Goal: Task Accomplishment & Management: Manage account settings

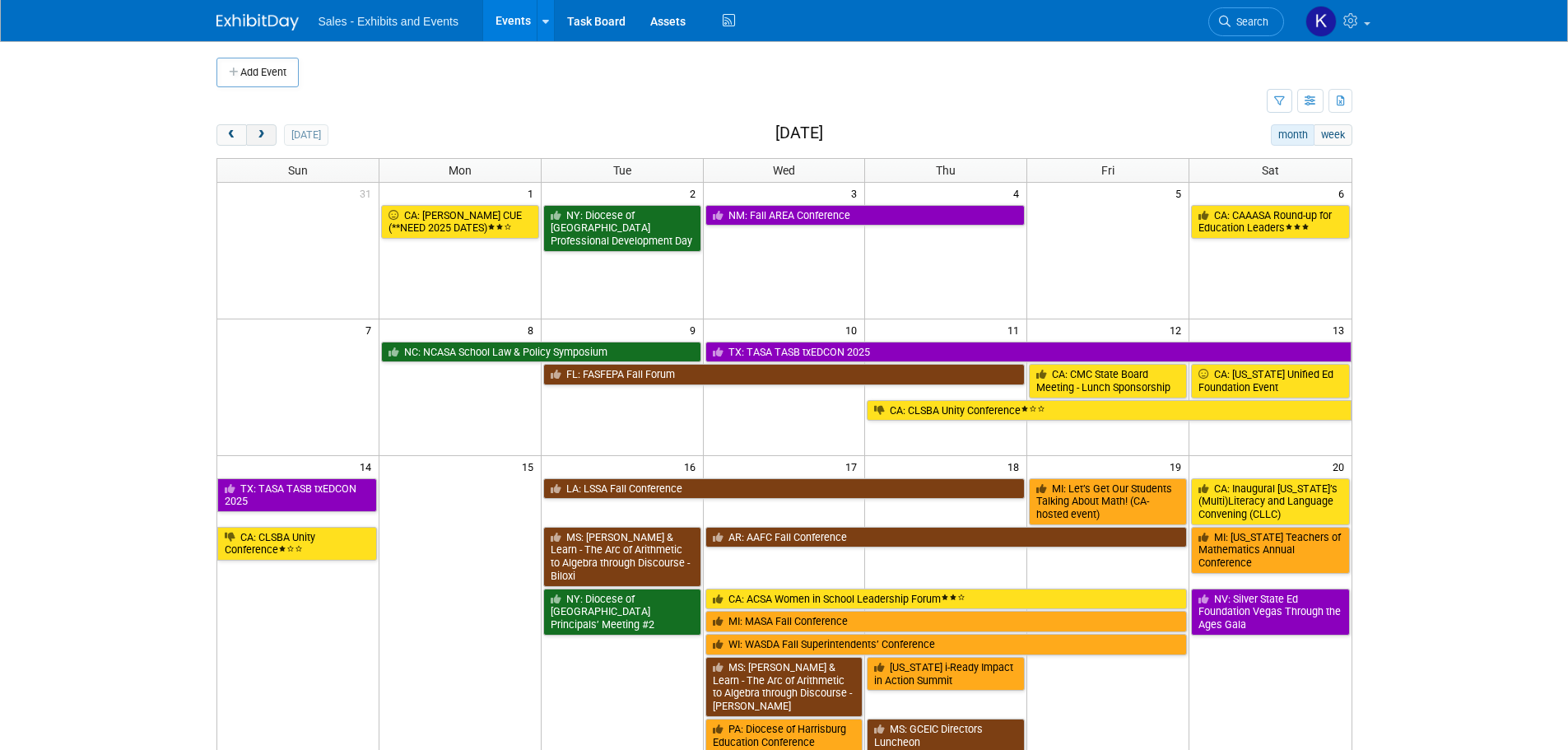
click at [261, 138] on span "next" at bounding box center [261, 135] width 13 height 11
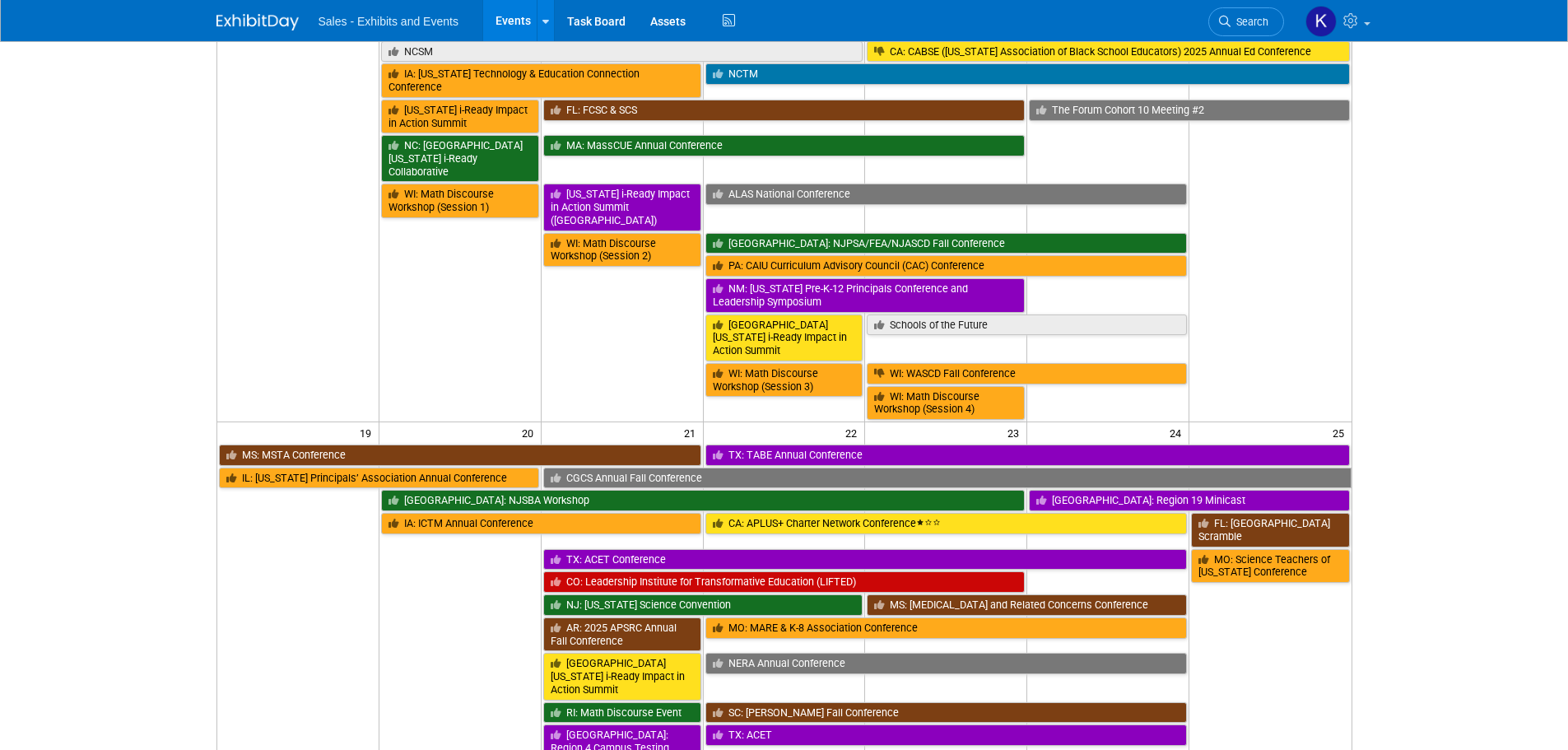
scroll to position [658, 0]
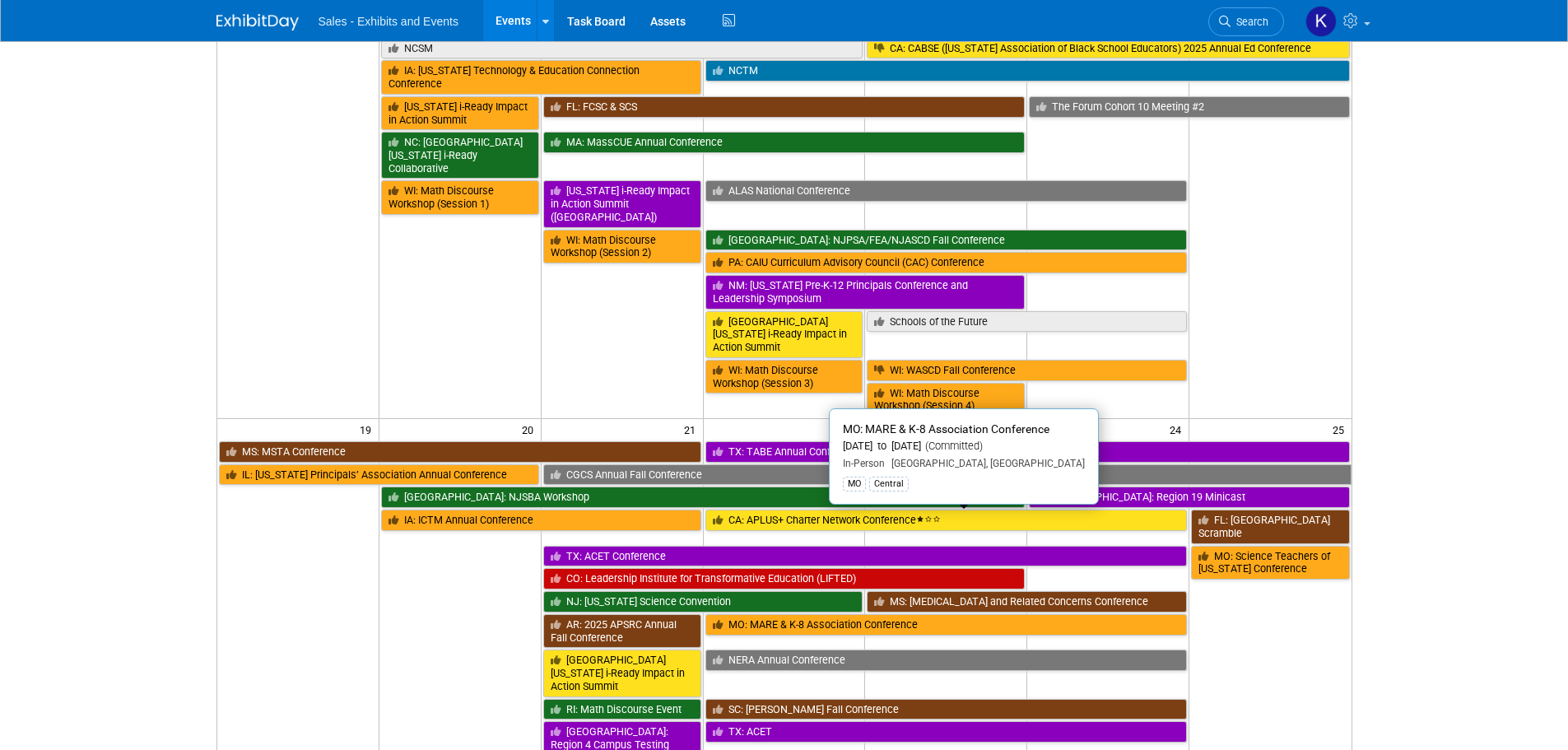
drag, startPoint x: 824, startPoint y: 521, endPoint x: 850, endPoint y: 527, distance: 26.7
click at [824, 614] on link "MO: MARE & K-8 Association Conference" at bounding box center [947, 625] width 483 height 22
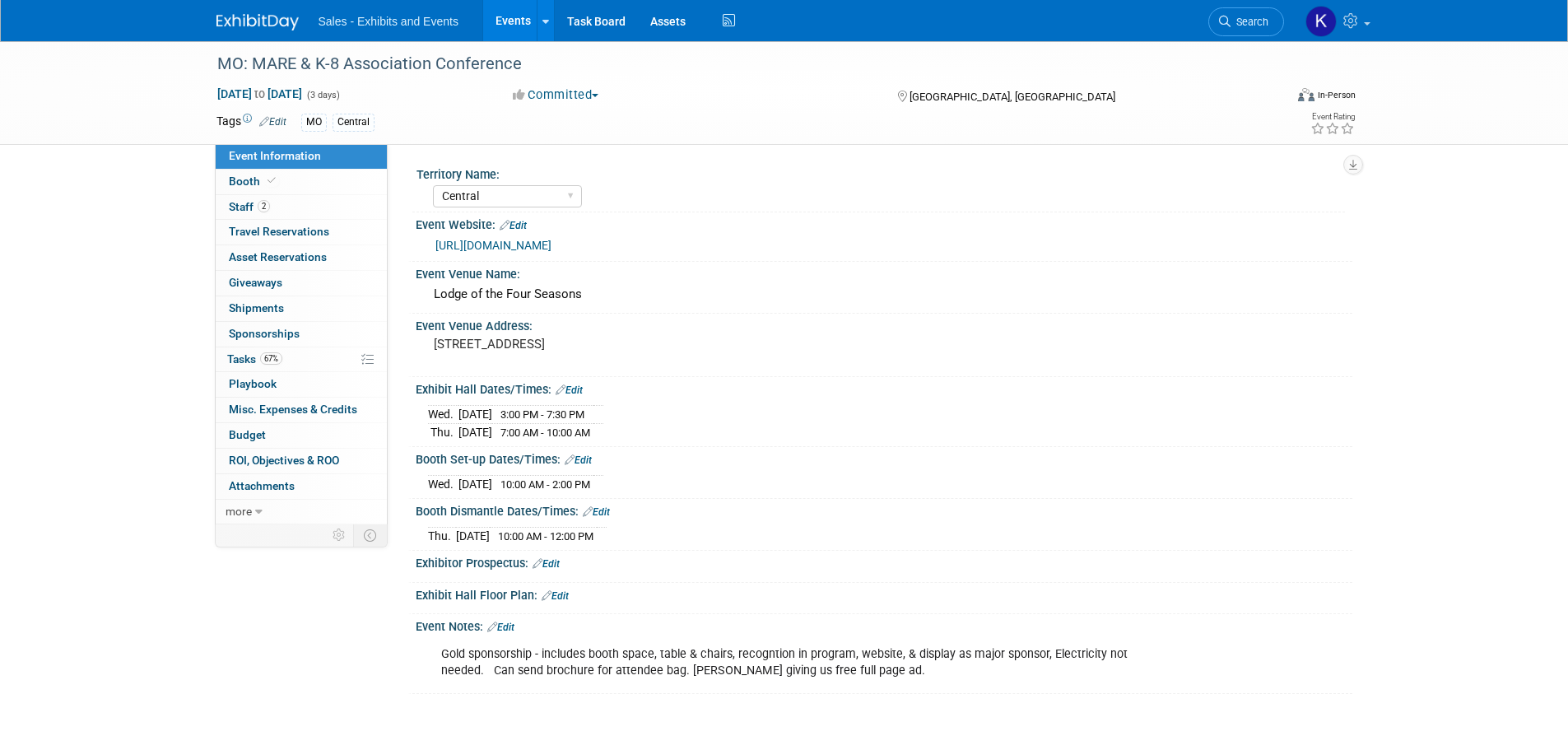
select select "Central"
click at [265, 488] on span "Attachments 0" at bounding box center [261, 485] width 66 height 13
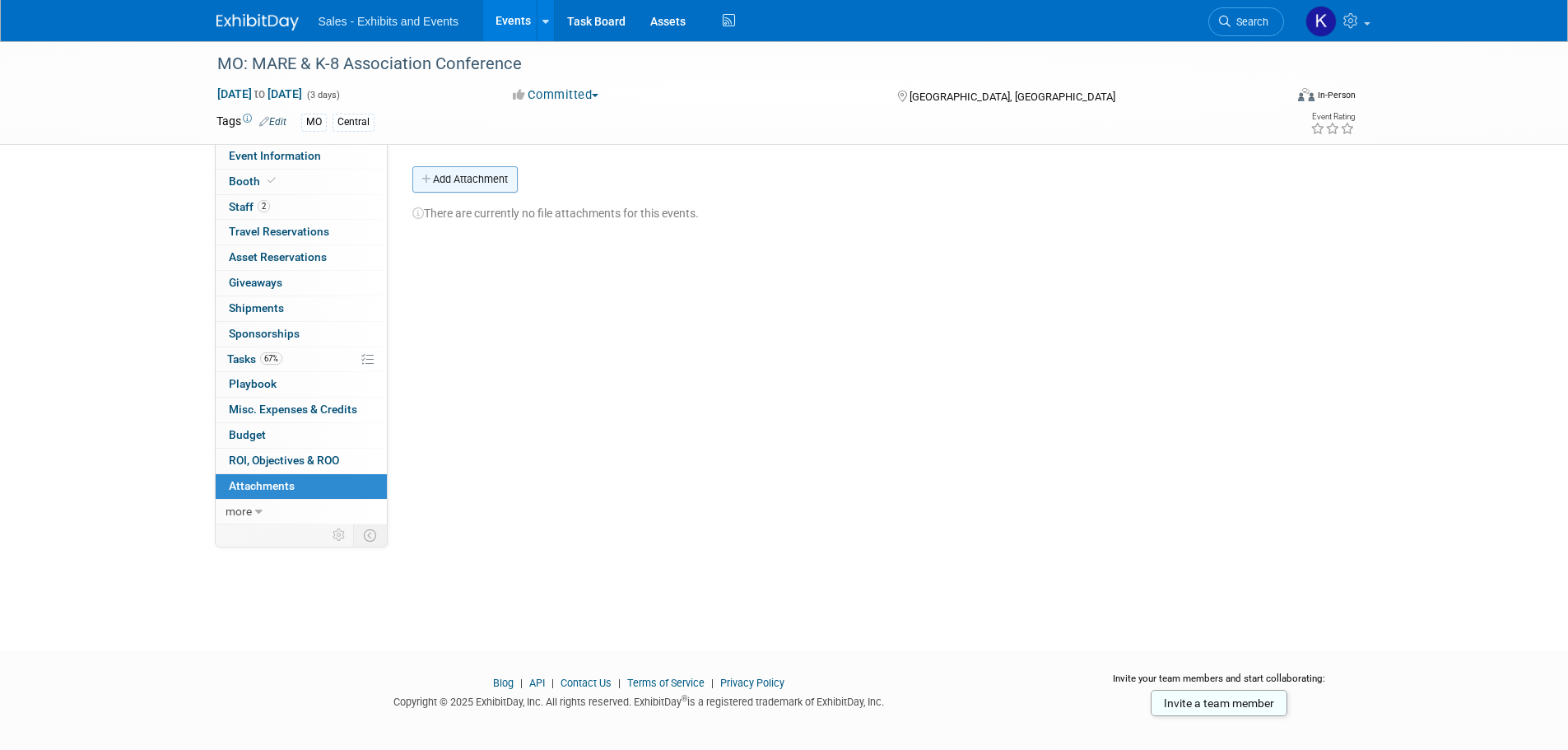
click at [463, 185] on button "Add Attachment" at bounding box center [465, 179] width 105 height 27
click at [502, 178] on button "Add Attachment" at bounding box center [465, 179] width 105 height 27
click at [468, 177] on button "Add Attachment" at bounding box center [465, 179] width 105 height 27
click at [489, 182] on button "Add Attachment" at bounding box center [465, 179] width 105 height 27
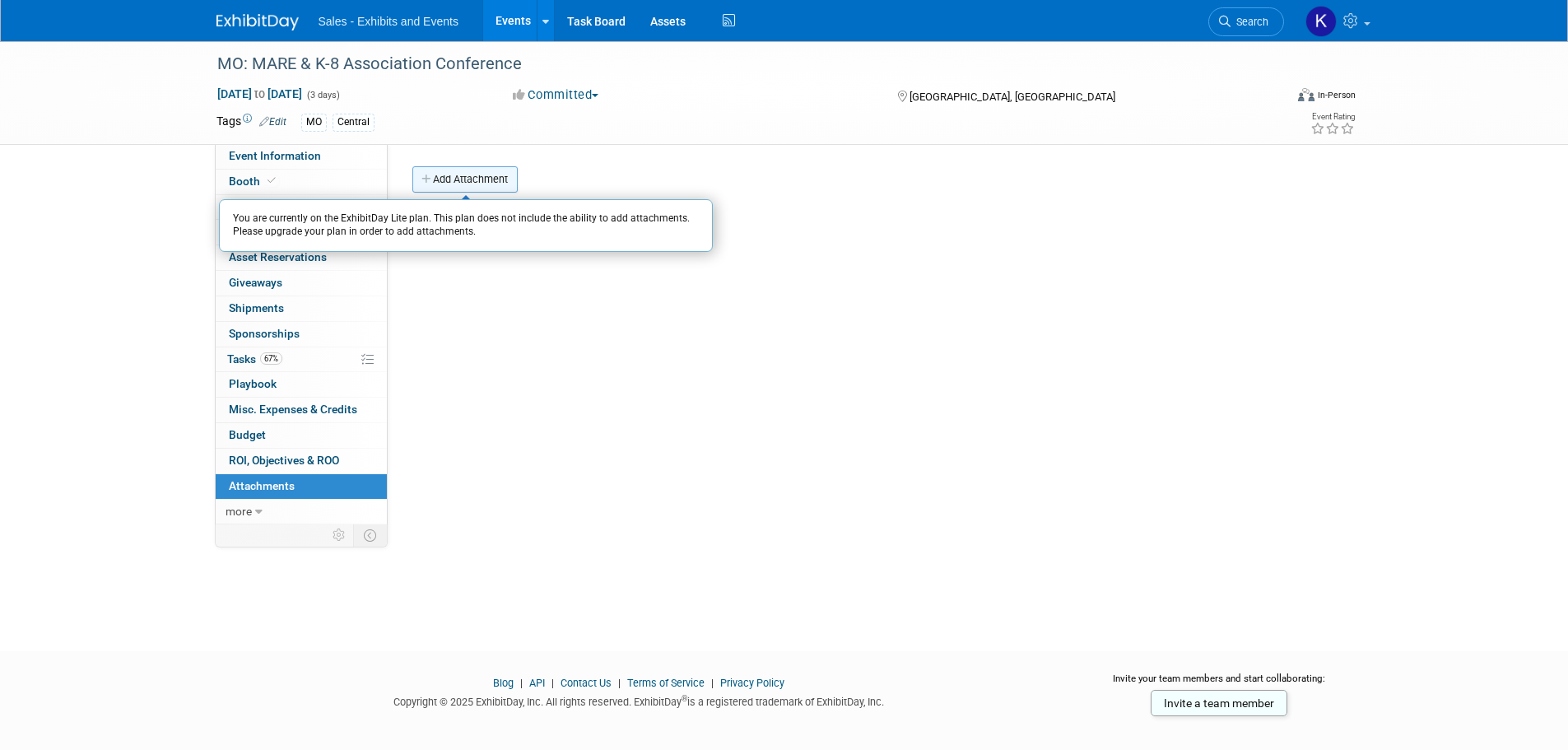
click at [465, 187] on button "Add Attachment" at bounding box center [465, 179] width 105 height 27
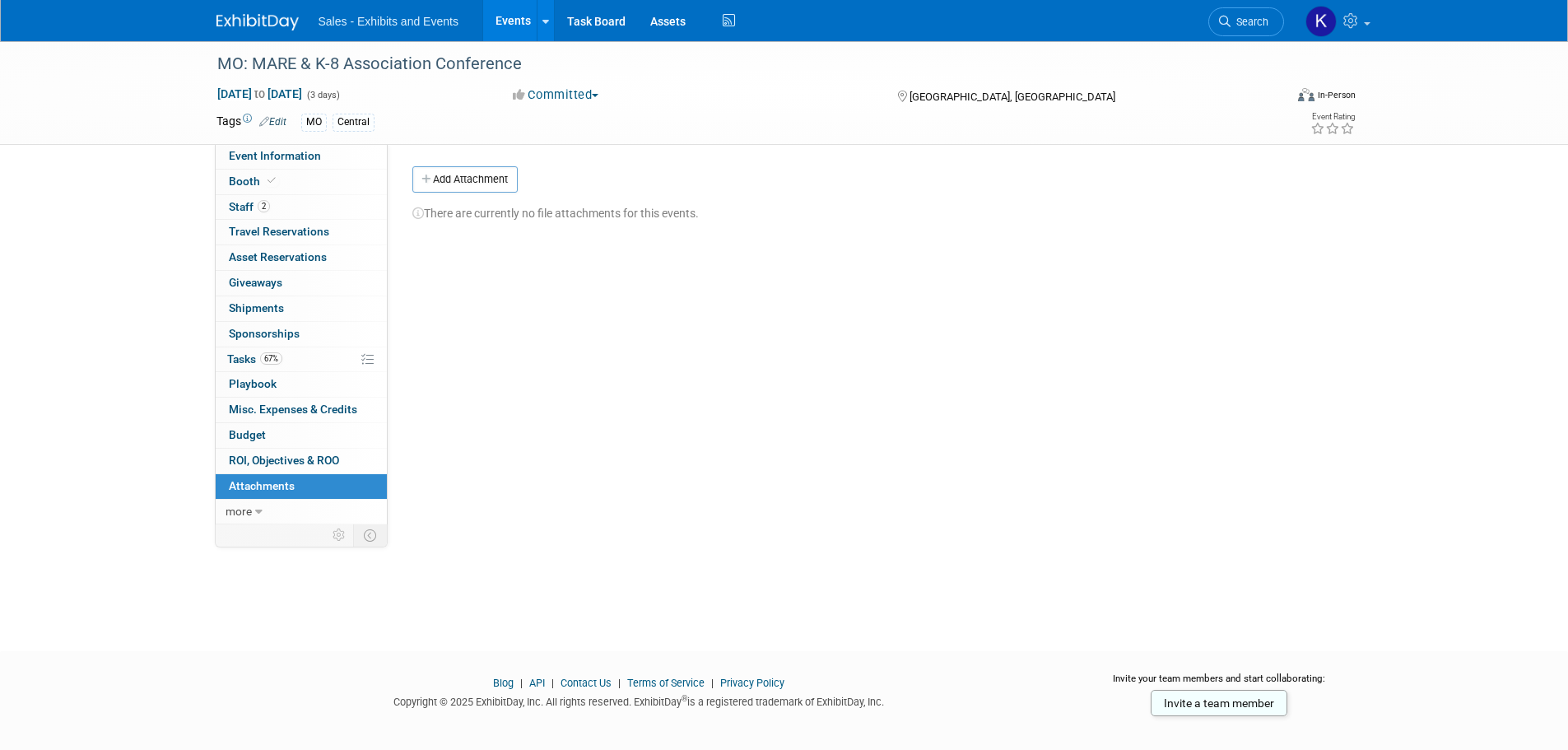
click at [255, 8] on link at bounding box center [268, 14] width 102 height 13
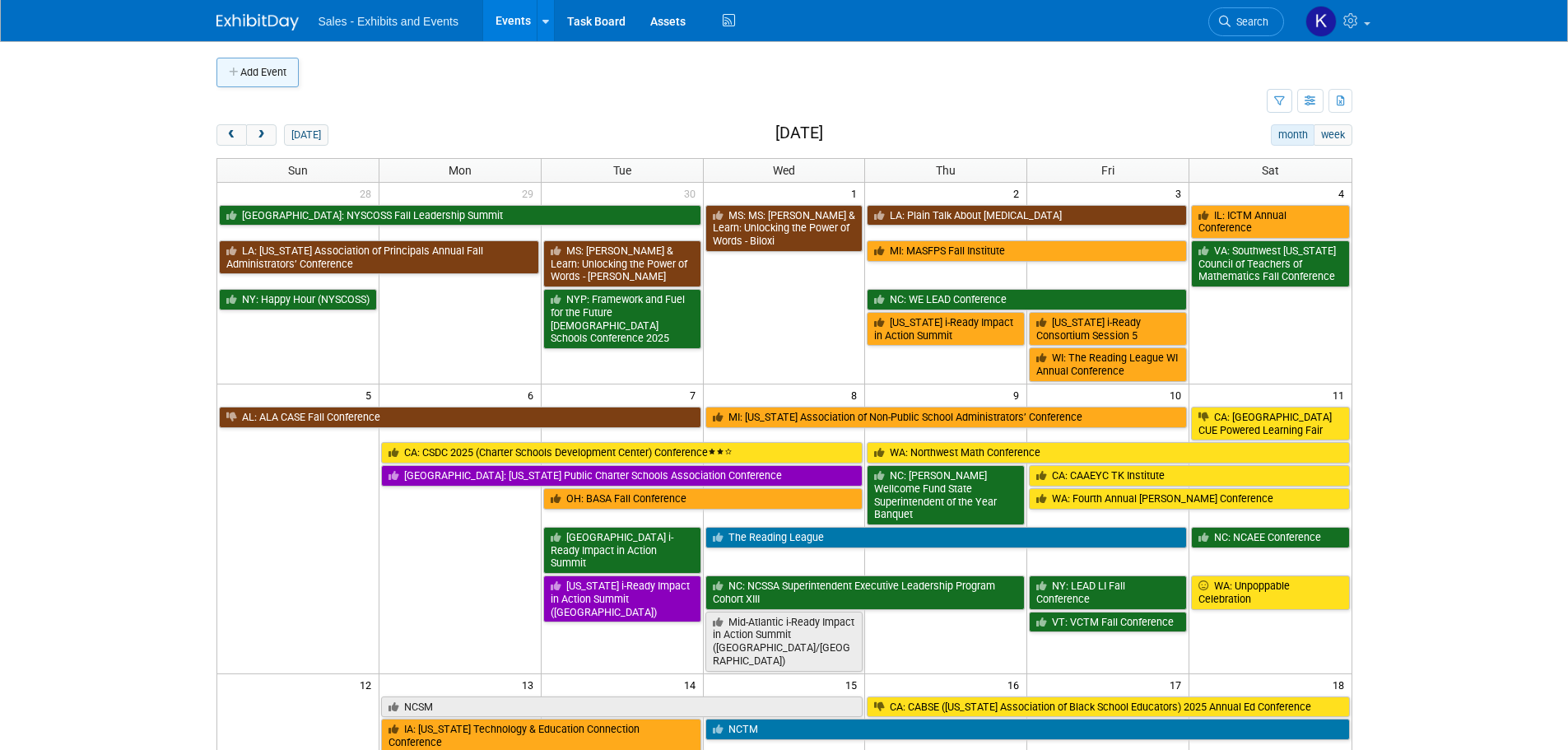
click at [253, 65] on button "Add Event" at bounding box center [258, 72] width 83 height 30
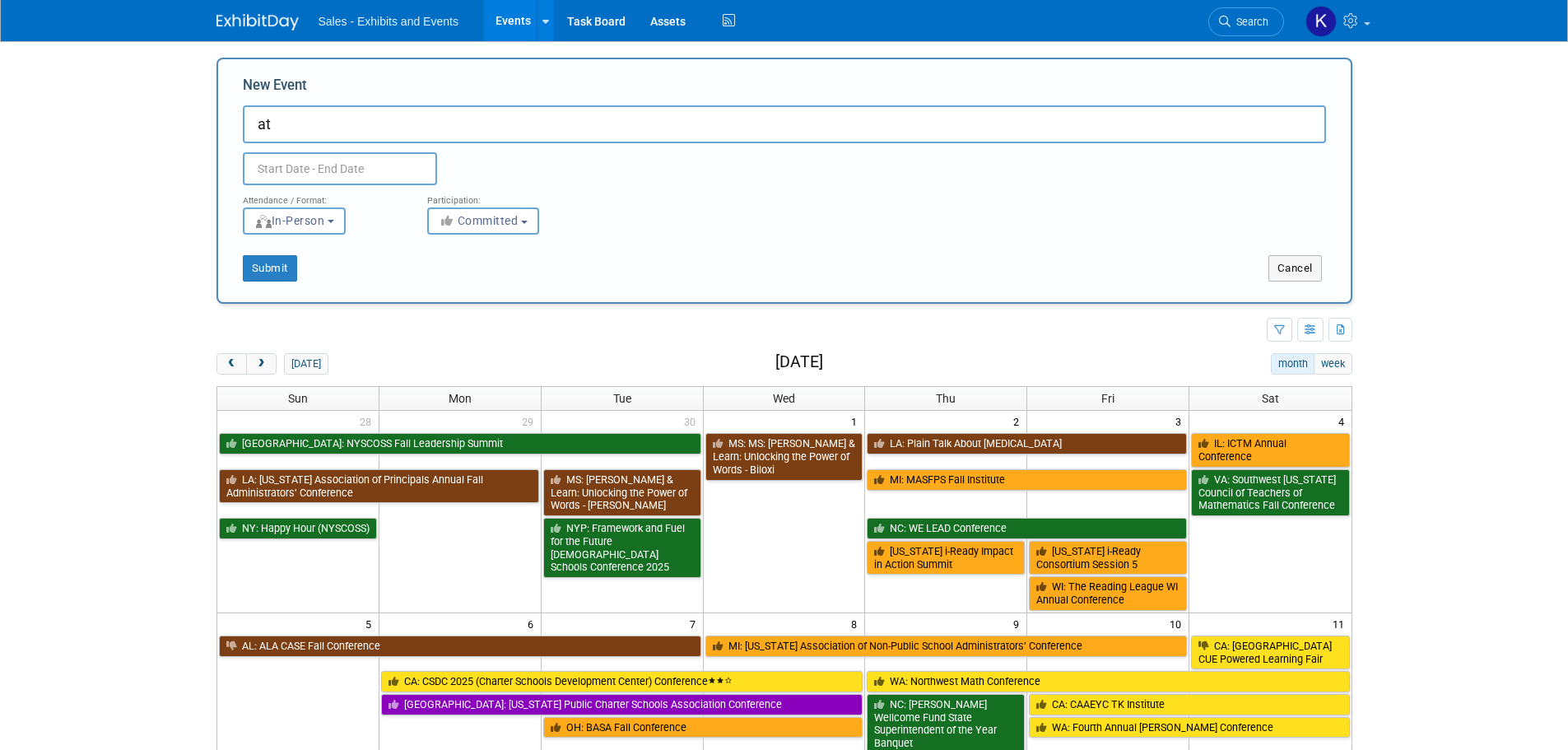
type input "a"
click at [1296, 272] on button "Cancel" at bounding box center [1294, 268] width 53 height 27
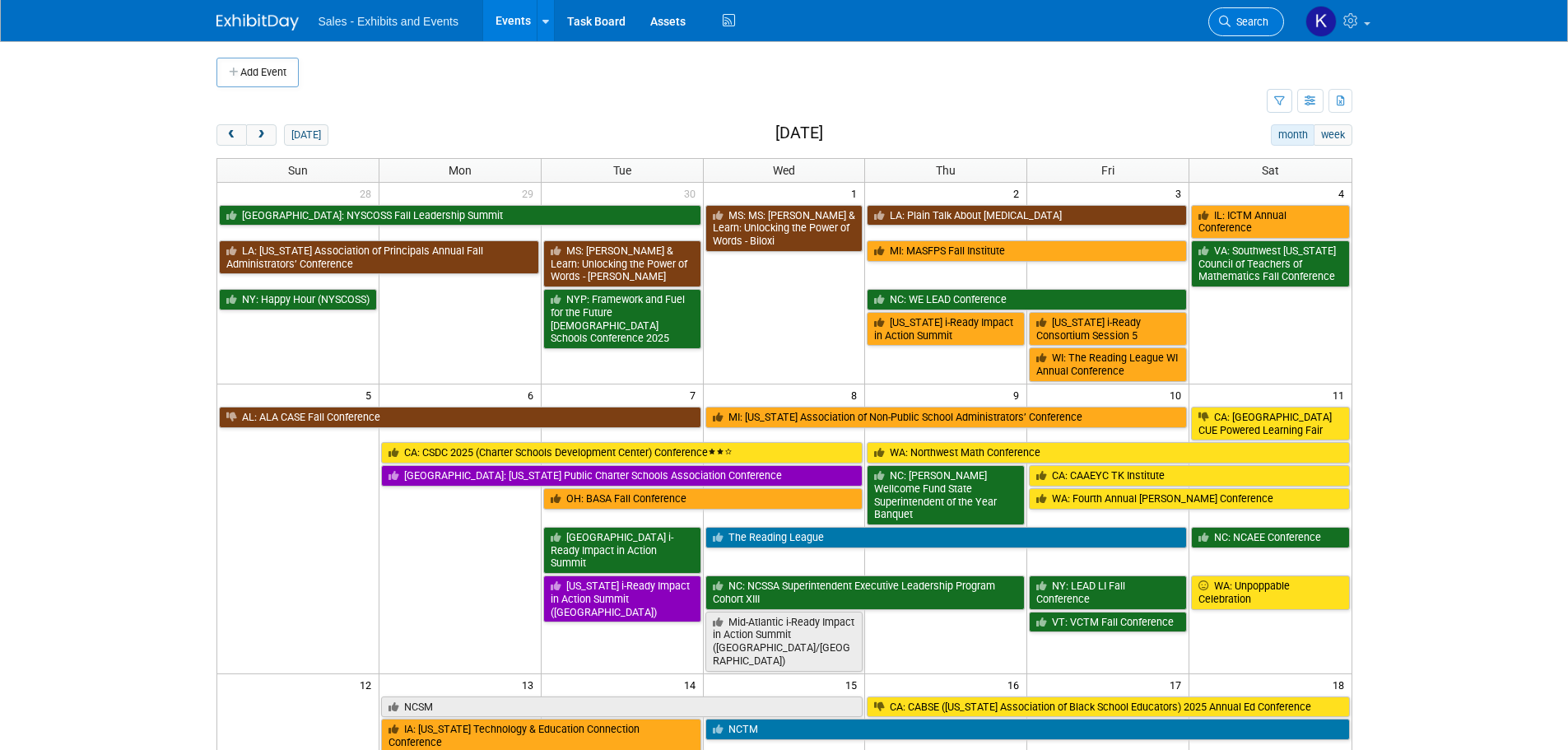
click at [1246, 23] on span "Search" at bounding box center [1249, 22] width 37 height 13
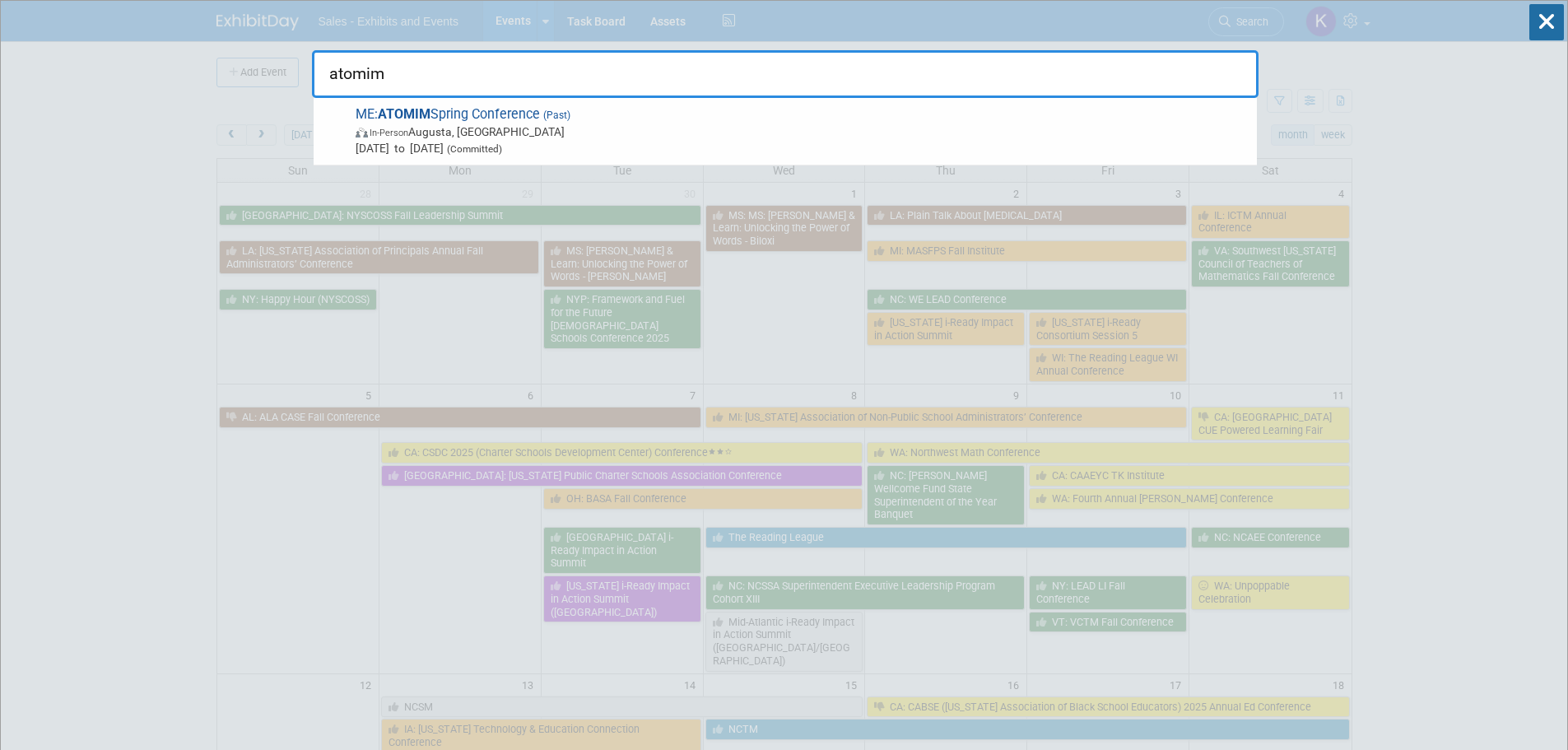
drag, startPoint x: 102, startPoint y: 196, endPoint x: 120, endPoint y: 203, distance: 19.3
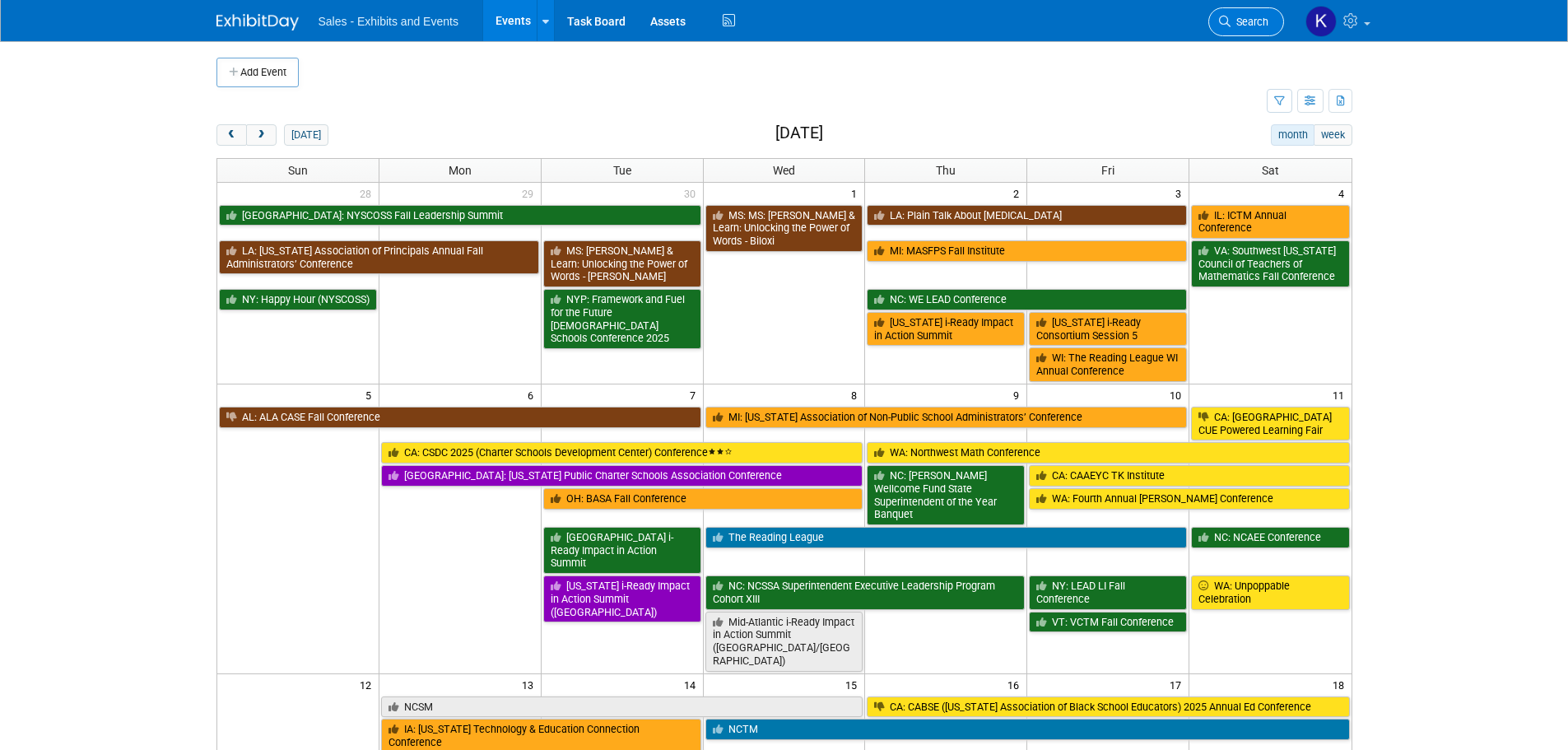
click at [1259, 17] on span "Search" at bounding box center [1249, 22] width 37 height 13
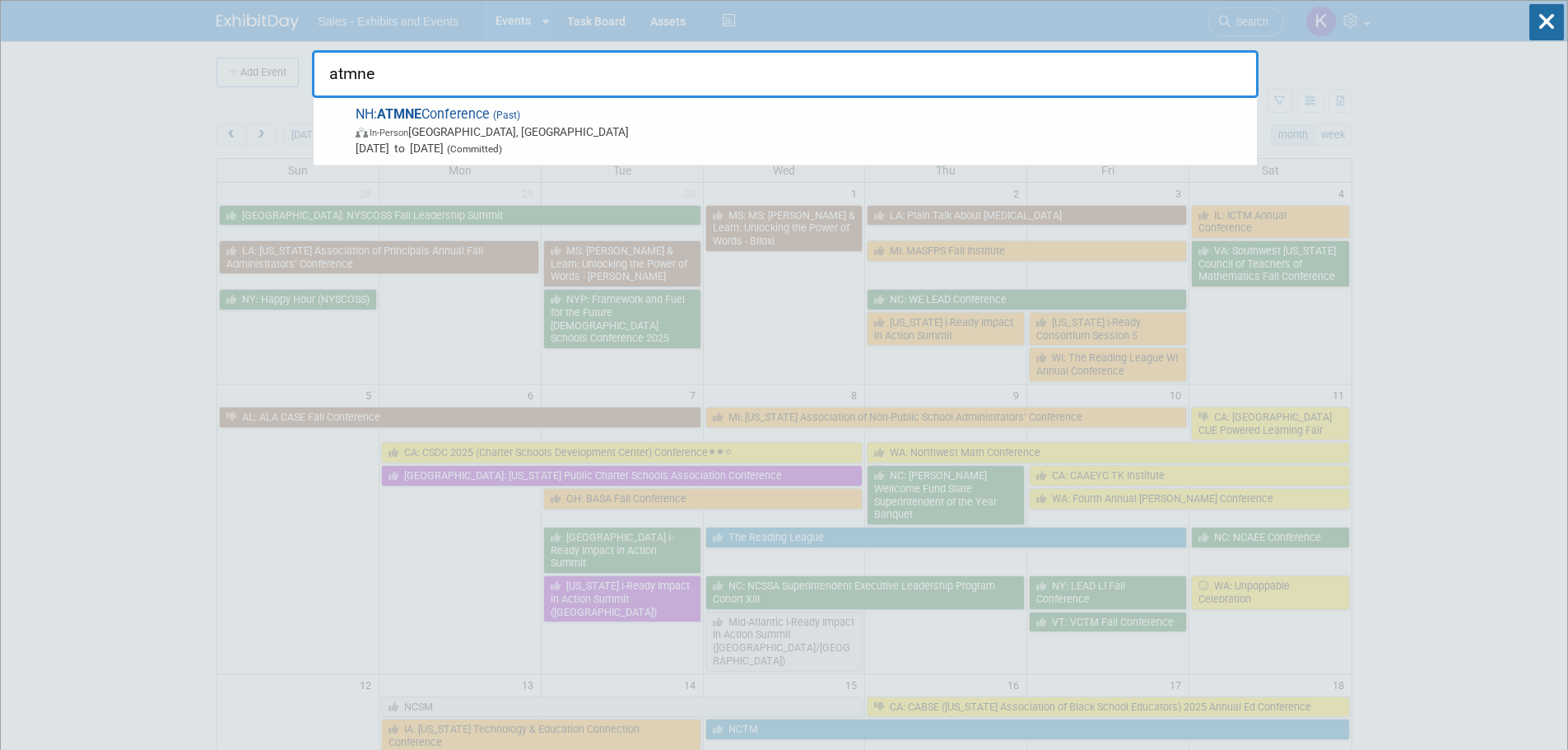
type input "atmne"
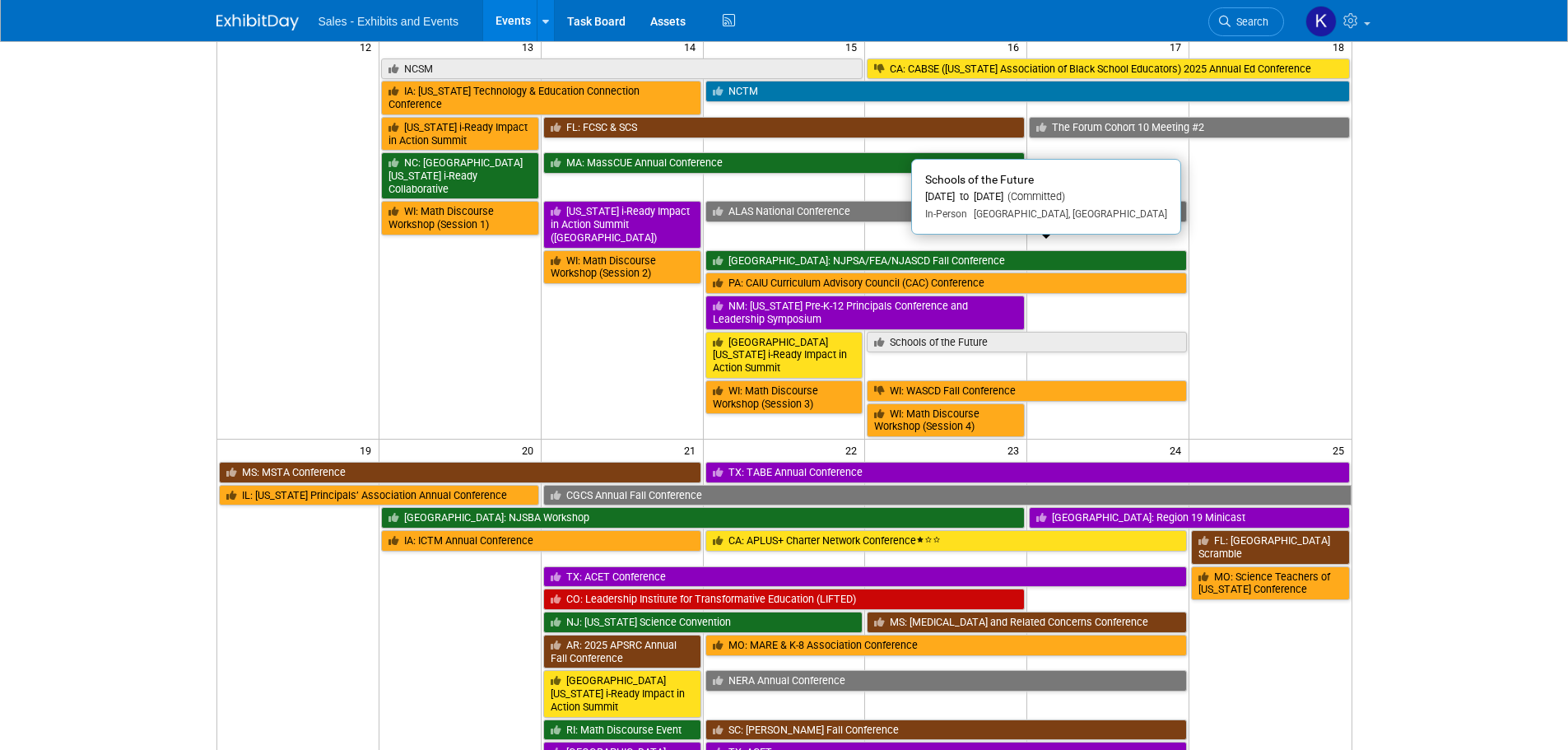
scroll to position [989, 0]
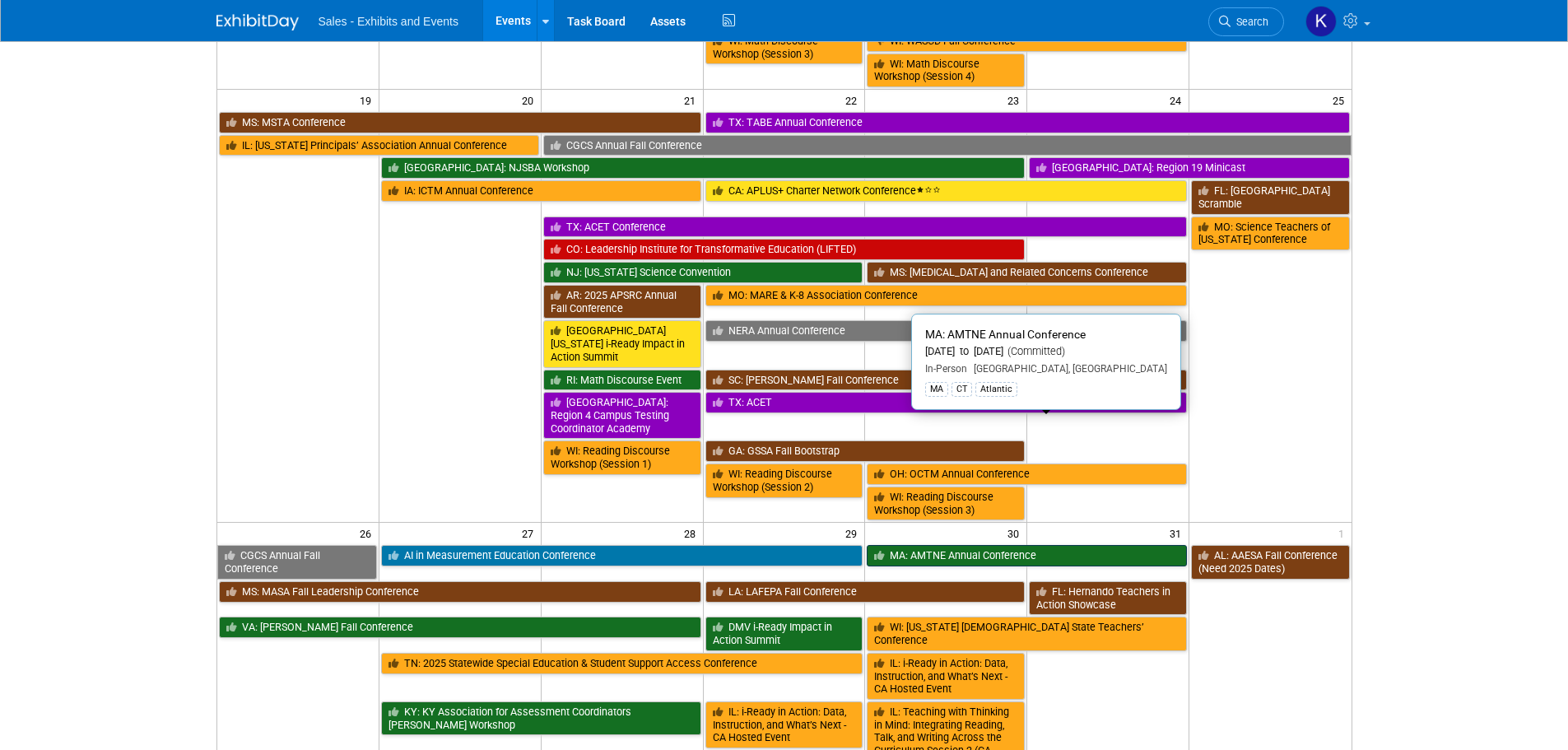
click at [1005, 545] on link "MA: AMTNE Annual Conference" at bounding box center [1026, 556] width 320 height 22
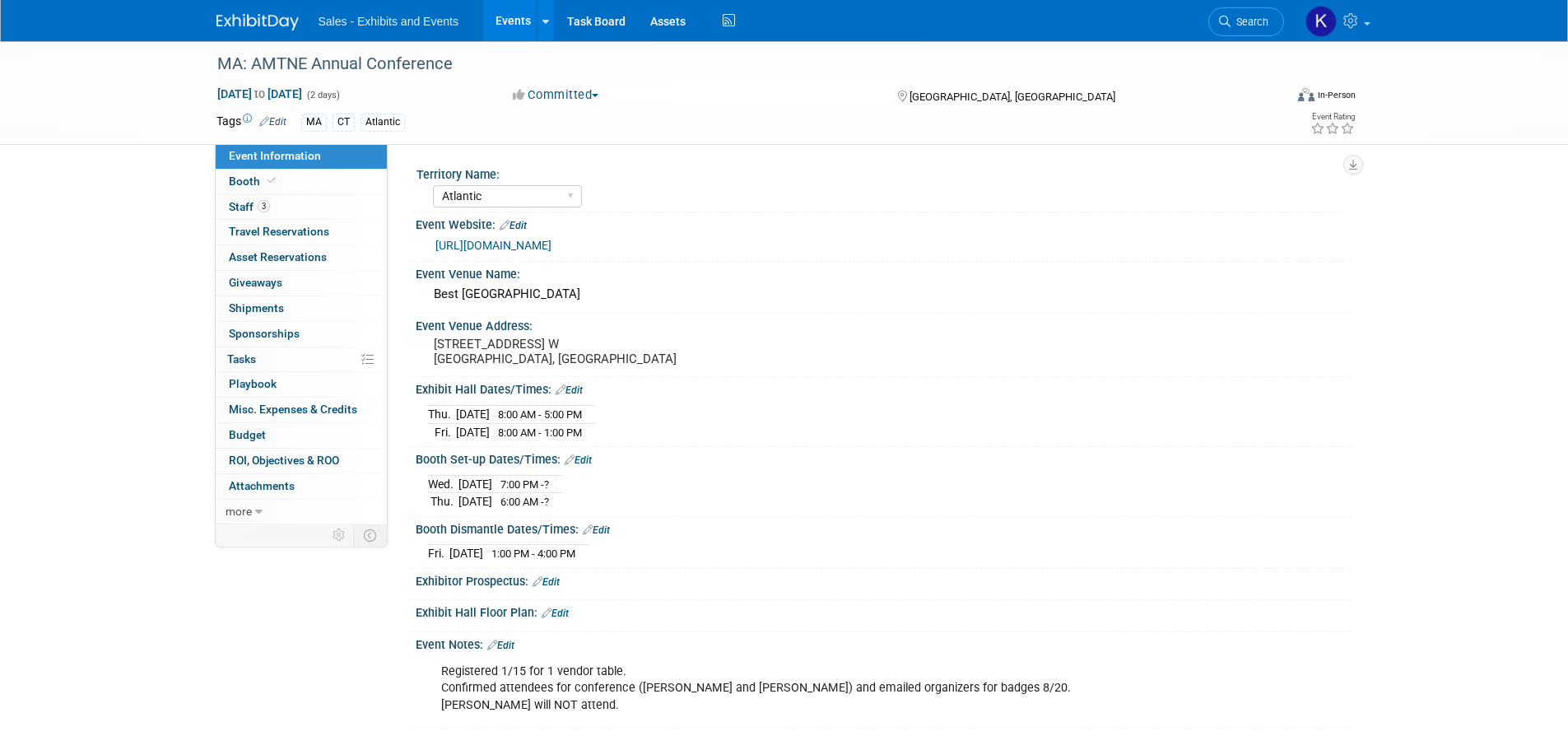
select select "Atlantic"
click at [319, 63] on div "MA: AMTNE Annual Conference" at bounding box center [736, 64] width 1048 height 30
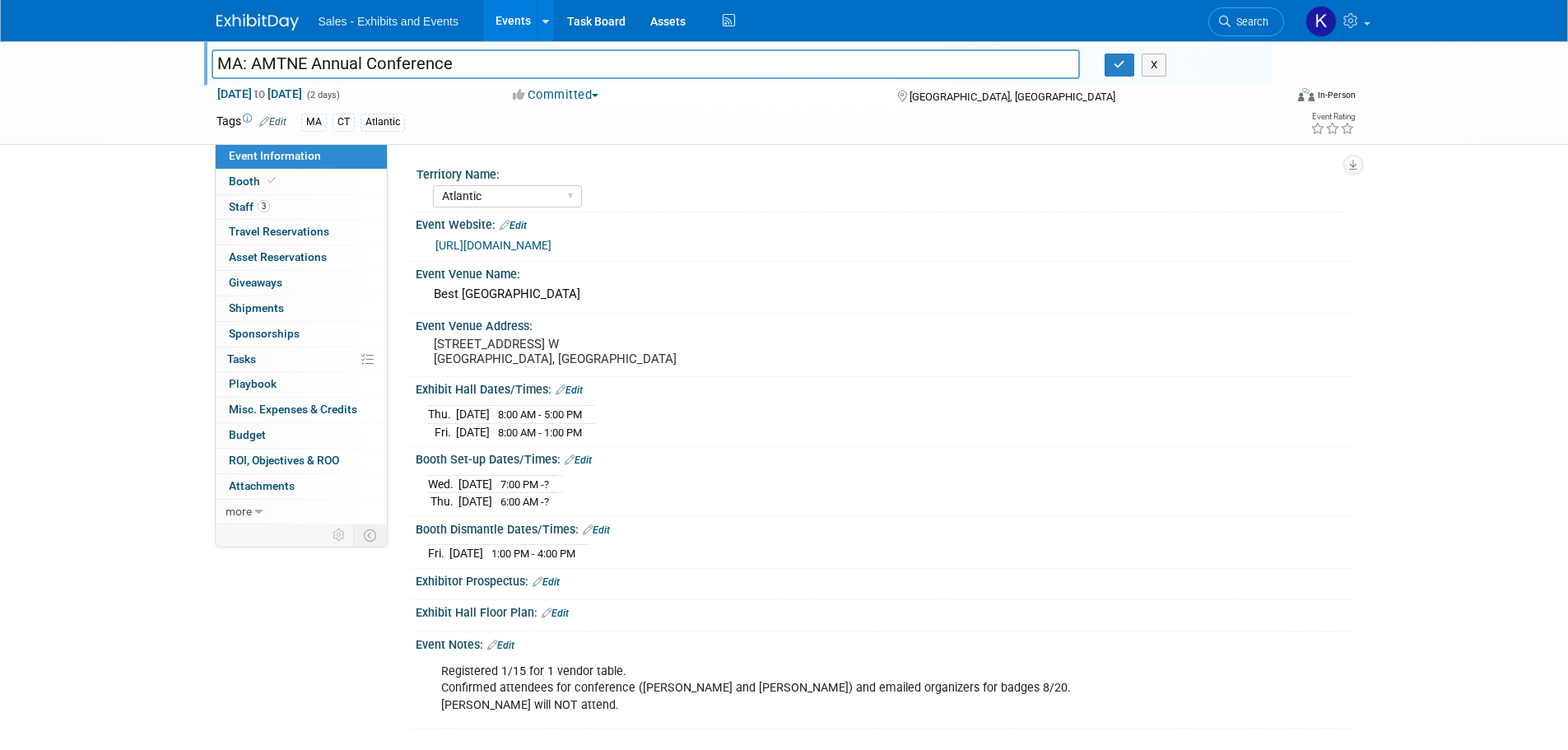
click at [285, 66] on input "MA: AMTNE Annual Conference" at bounding box center [646, 63] width 869 height 29
type input "MA: ATMNE Annual Conference"
click at [1119, 64] on icon "button" at bounding box center [1119, 64] width 12 height 11
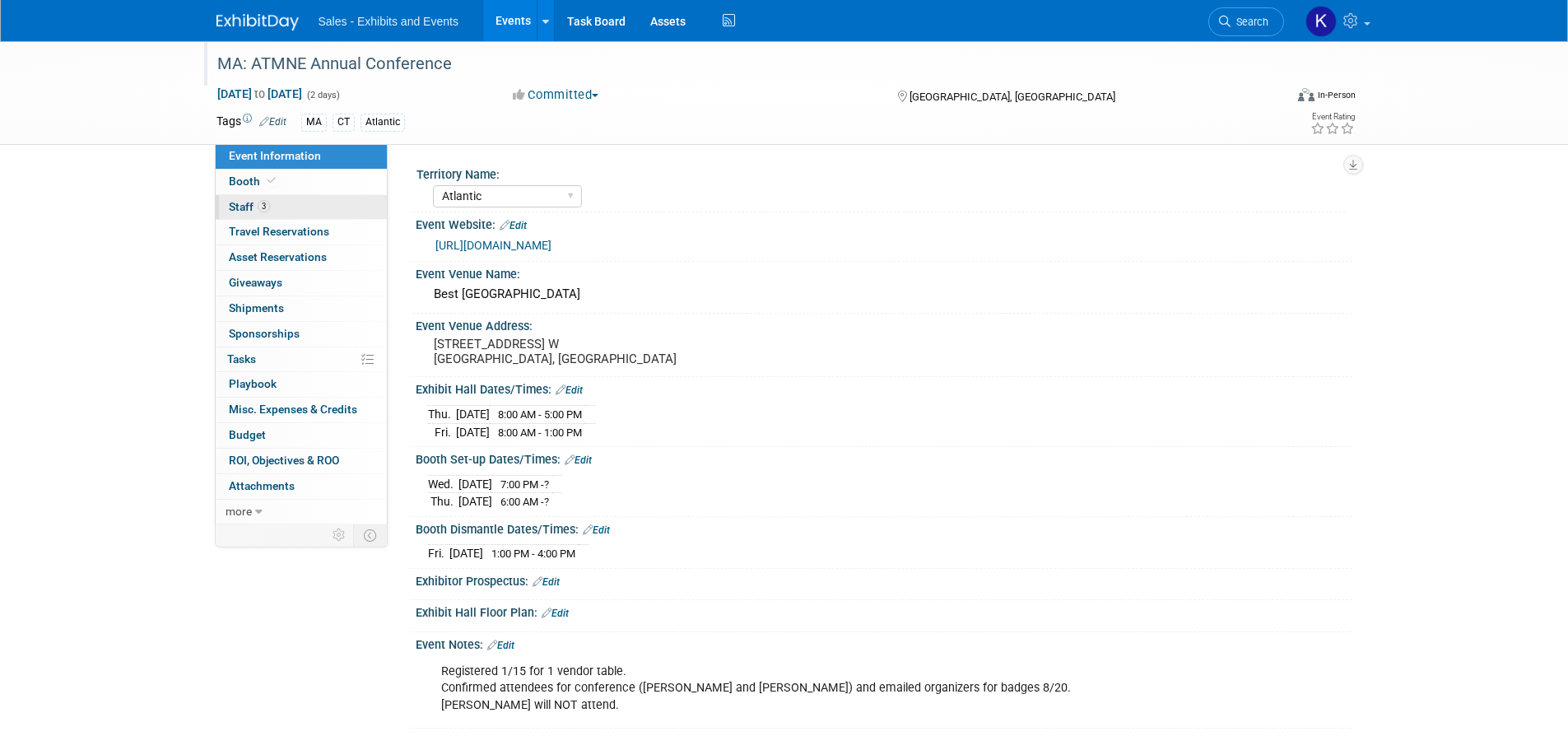
click at [232, 207] on span "Staff 3" at bounding box center [249, 206] width 41 height 13
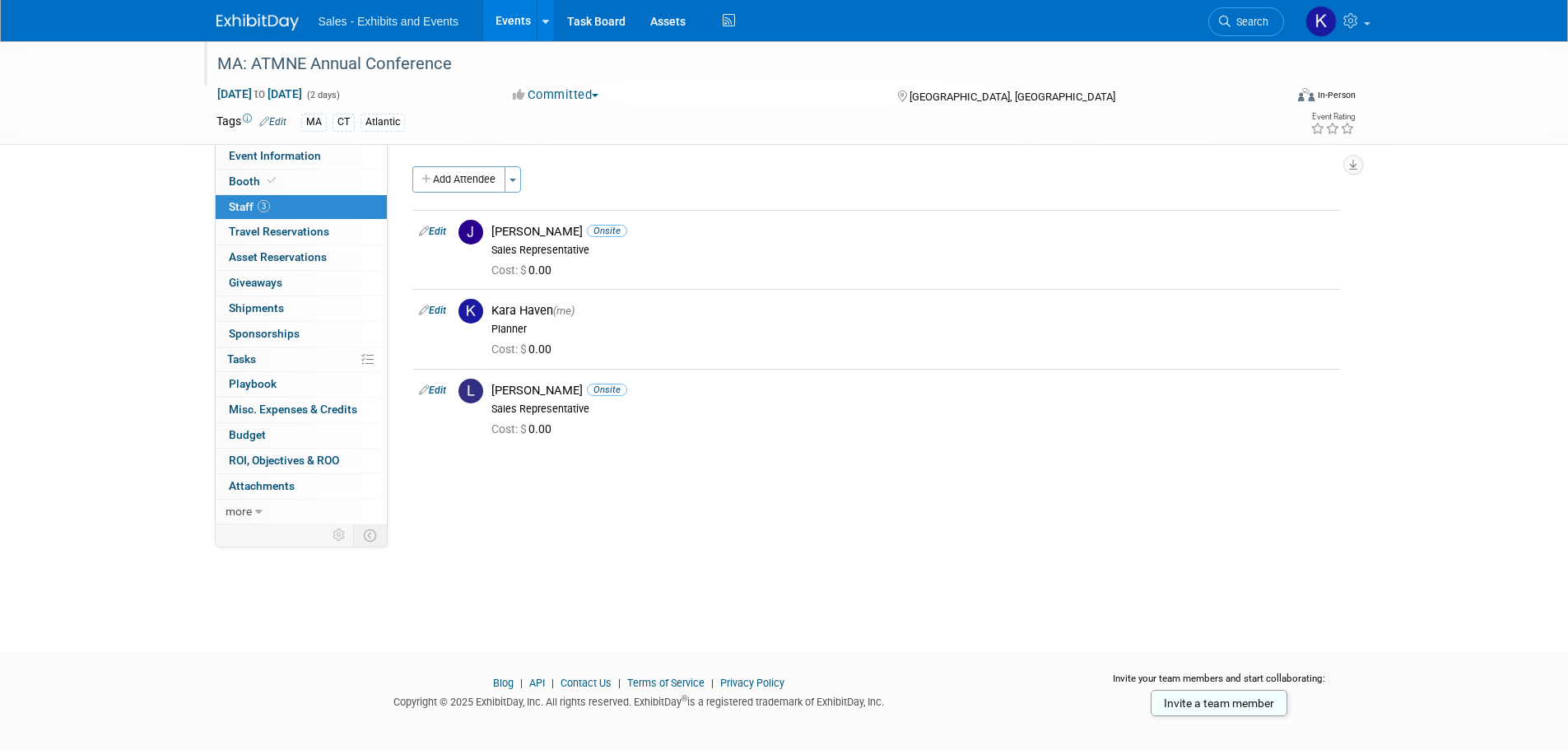
click at [257, 16] on img at bounding box center [258, 22] width 83 height 17
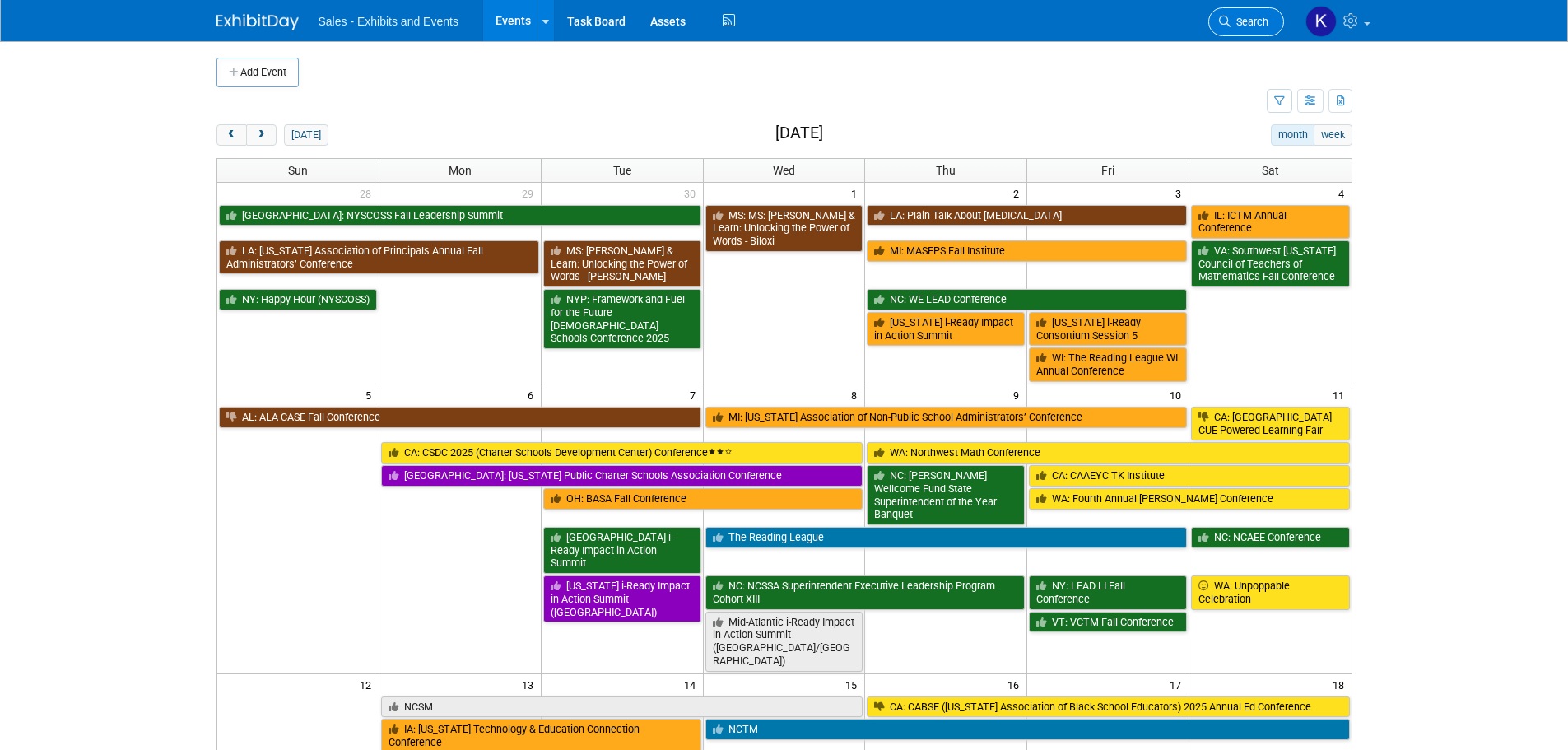
click at [1248, 31] on link "Search" at bounding box center [1246, 22] width 76 height 29
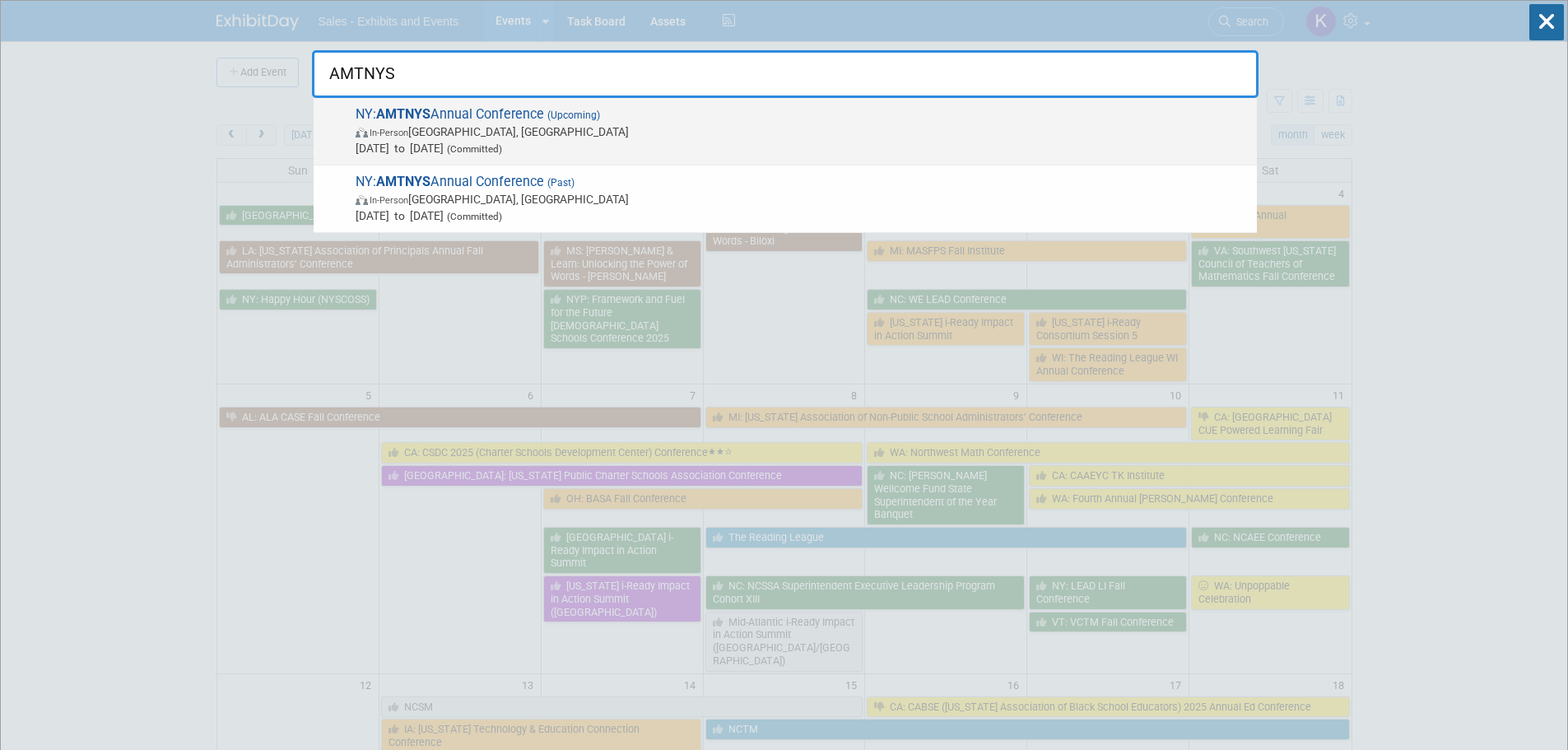
type input "AMTNYS"
click at [443, 128] on span "In-Person Rochester, NY" at bounding box center [802, 131] width 893 height 17
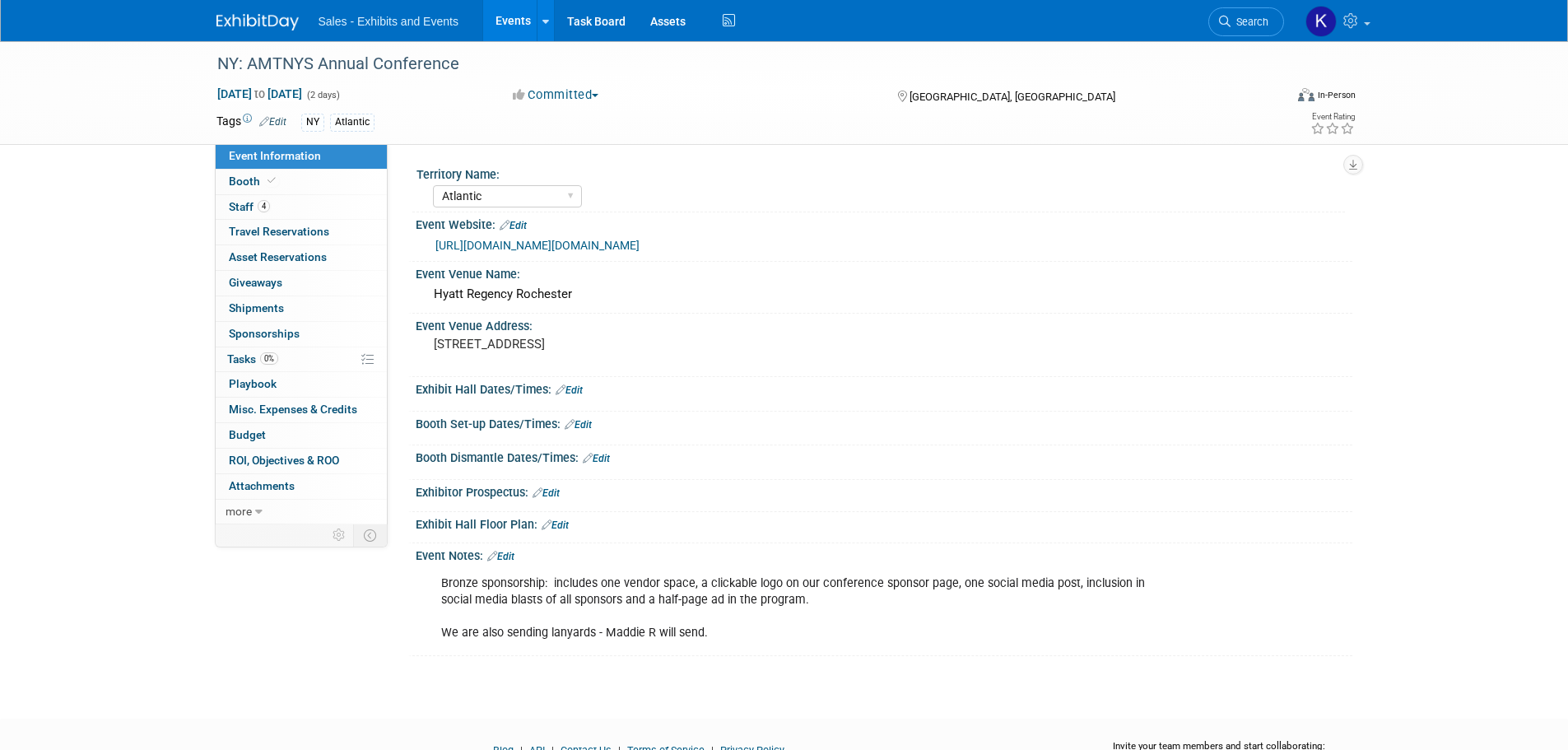
select select "Atlantic"
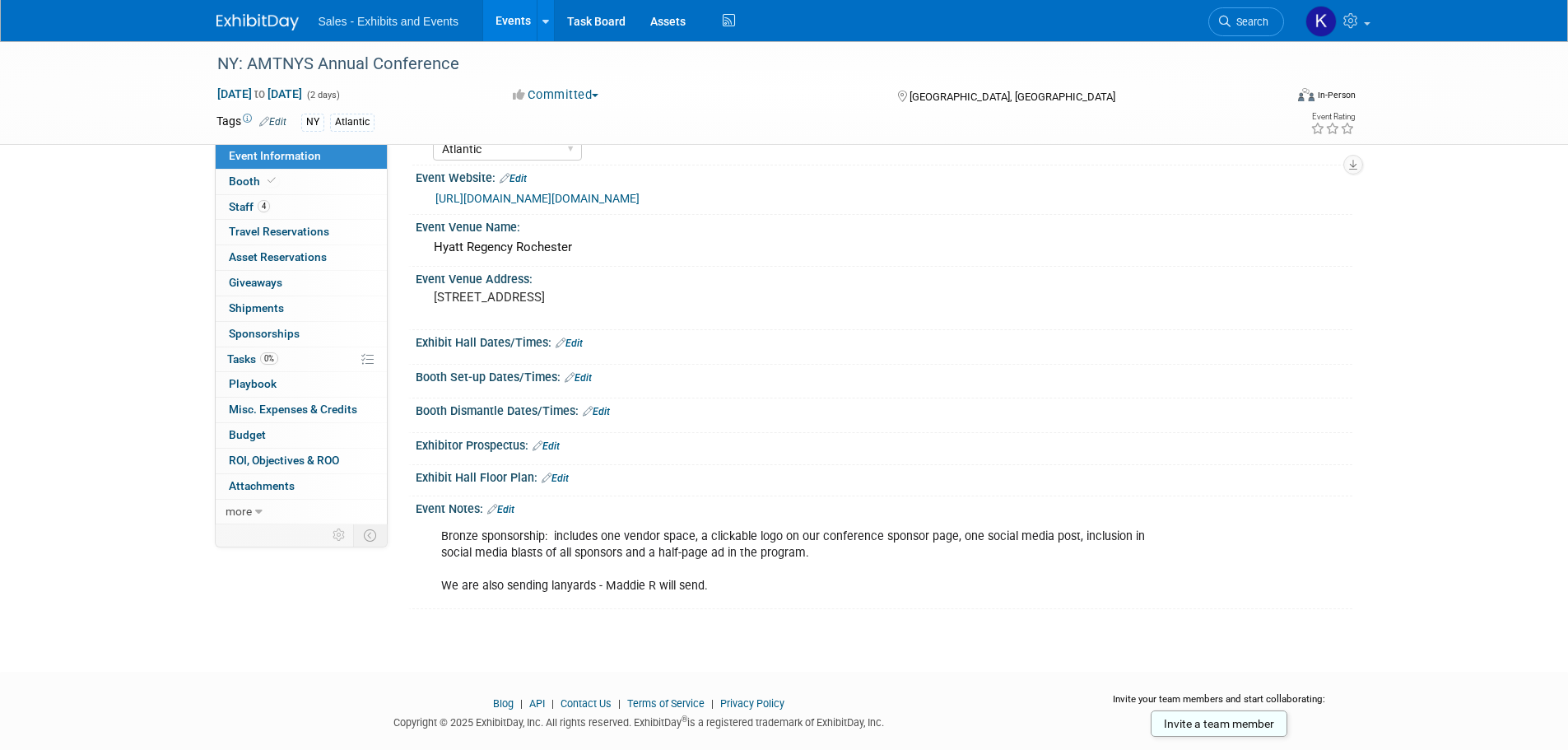
scroll to position [84, 0]
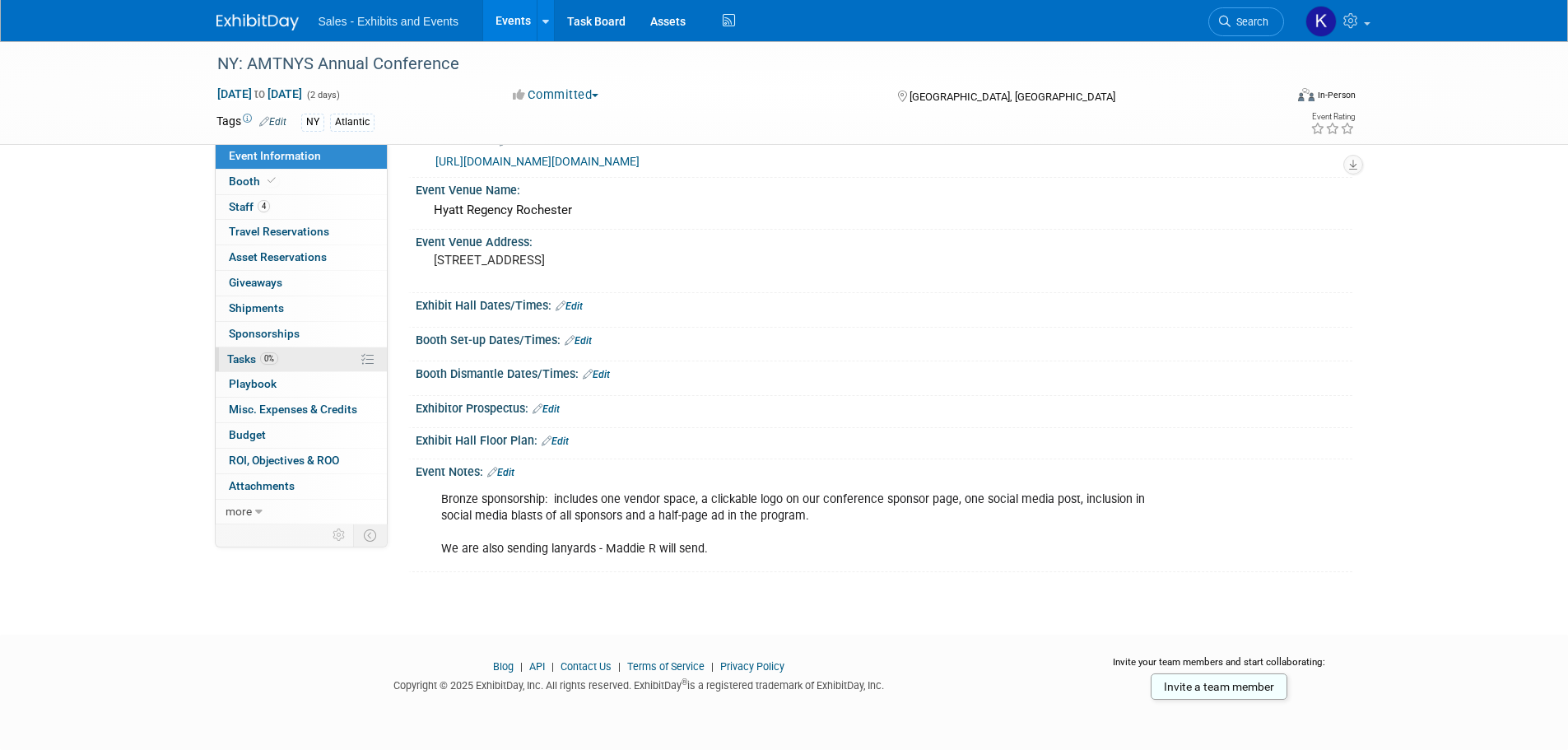
click at [232, 358] on span "Tasks 0%" at bounding box center [253, 359] width 51 height 13
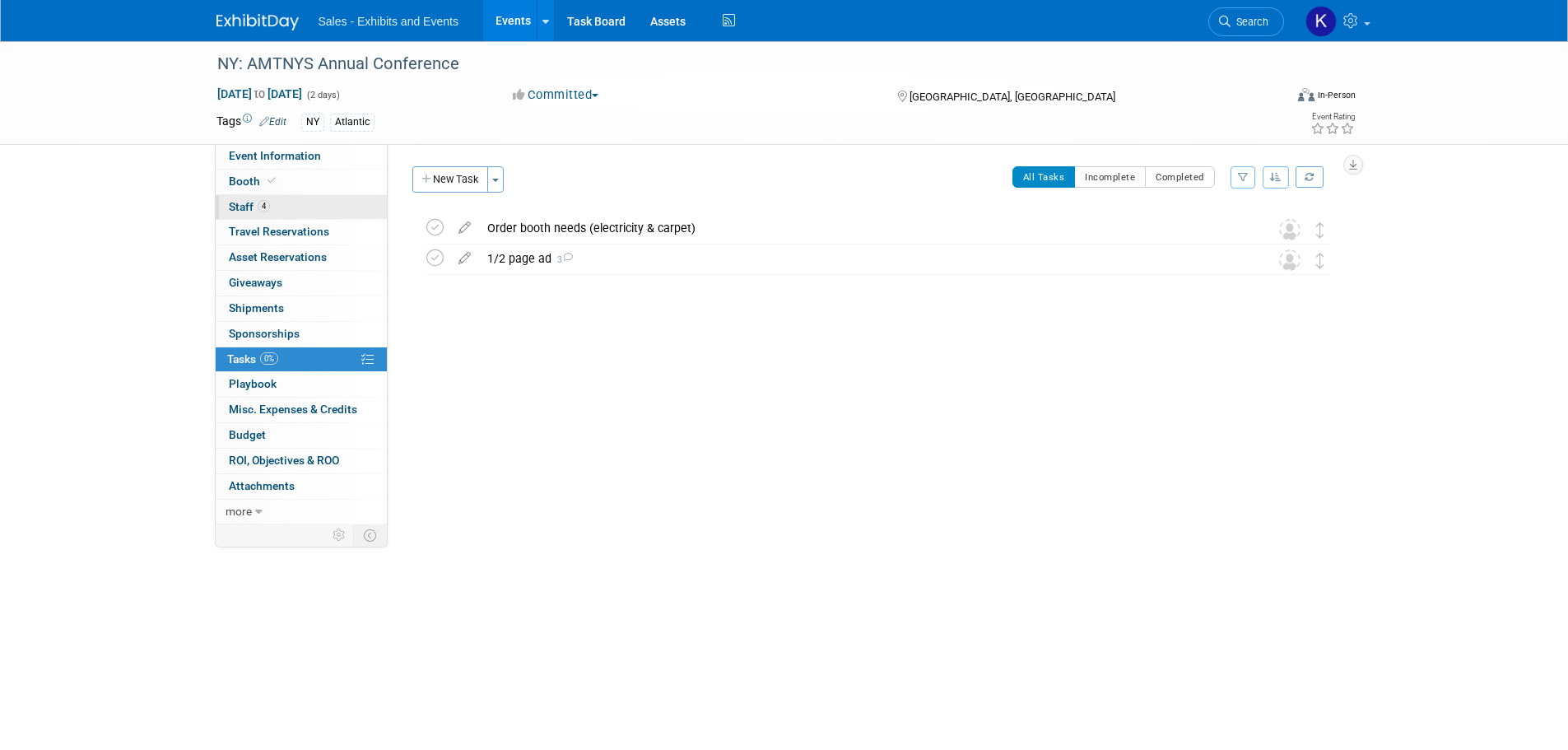
click at [246, 208] on span "Staff 4" at bounding box center [249, 206] width 41 height 13
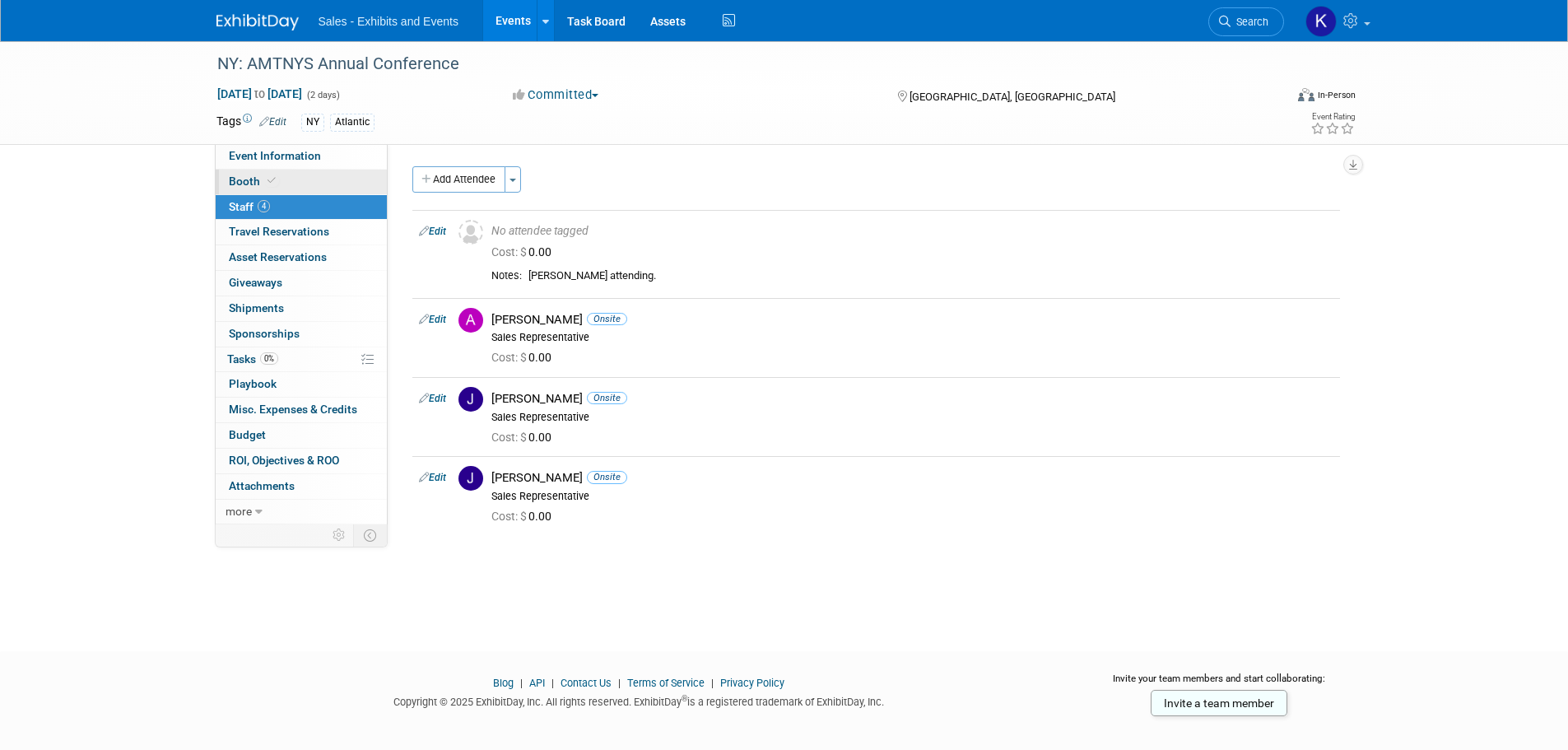
click at [240, 179] on span "Booth" at bounding box center [253, 180] width 50 height 13
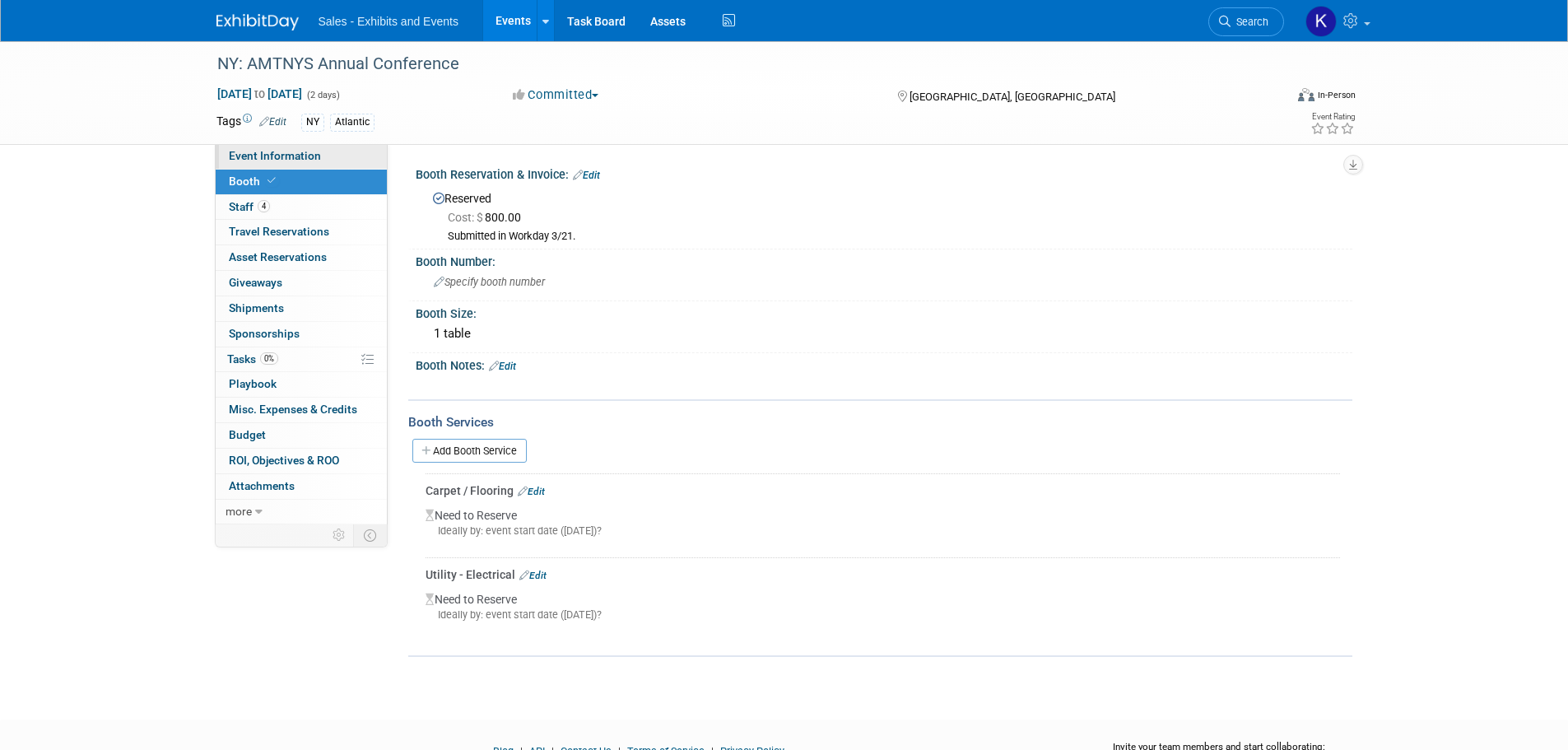
click at [256, 150] on span "Event Information" at bounding box center [275, 155] width 93 height 13
select select "Atlantic"
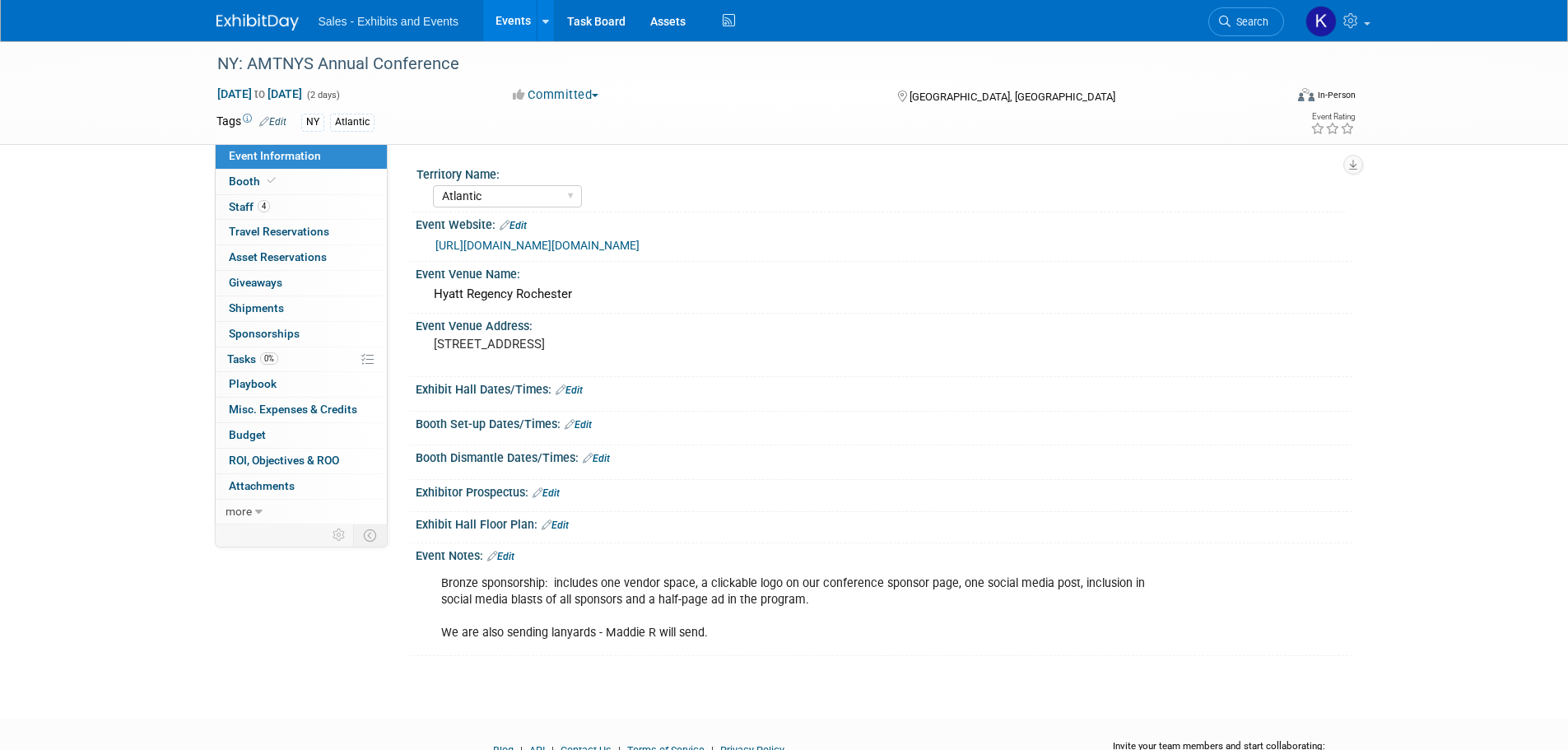
click at [237, 8] on link at bounding box center [268, 14] width 102 height 13
